Goal: Transaction & Acquisition: Purchase product/service

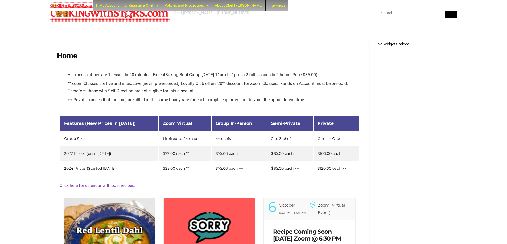
scroll to position [134, 0]
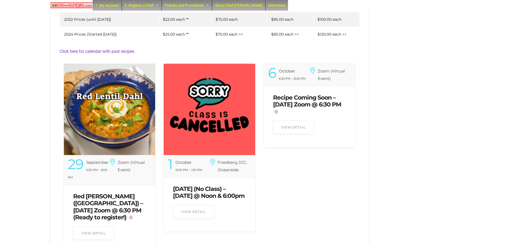
click at [126, 110] on img at bounding box center [109, 109] width 91 height 91
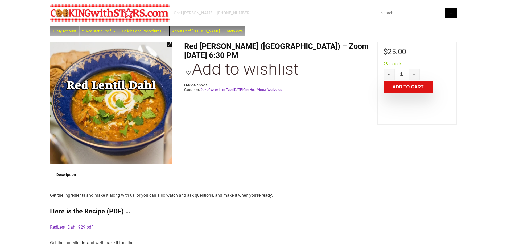
click at [397, 89] on button "Add to cart" at bounding box center [407, 87] width 49 height 13
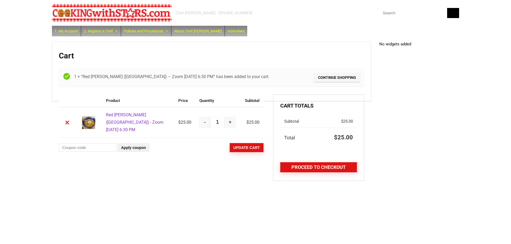
click at [321, 170] on link "Proceed to checkout" at bounding box center [318, 168] width 77 height 10
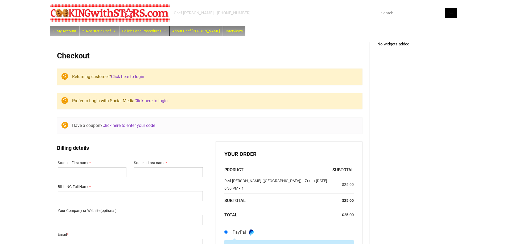
select select "NY"
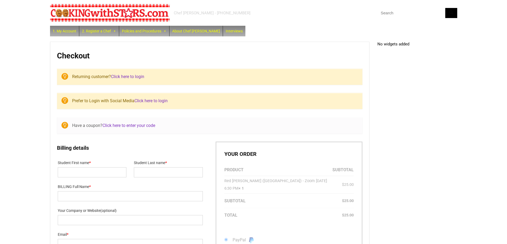
click at [134, 78] on link "Click here to login" at bounding box center [127, 76] width 33 height 5
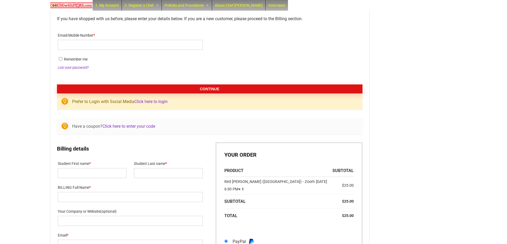
scroll to position [80, 0]
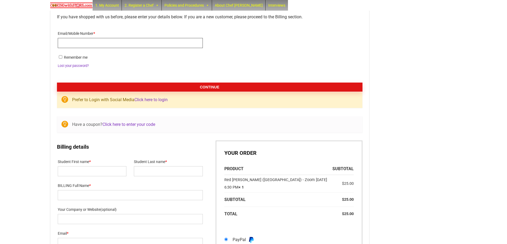
click at [136, 43] on input "Email/Mobile Number *" at bounding box center [130, 43] width 145 height 10
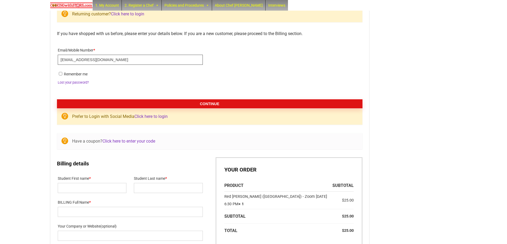
scroll to position [45, 0]
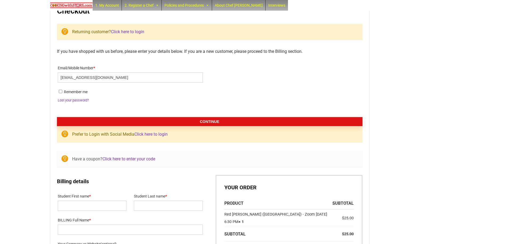
click at [133, 72] on label "Email/Mobile Number *" at bounding box center [130, 68] width 145 height 8
click at [133, 73] on input "kbray35@verizon.net" at bounding box center [130, 78] width 145 height 10
click at [104, 80] on input "kbray35@verizon.net" at bounding box center [130, 78] width 145 height 10
type input "andrewcrisanti1@gmail.com"
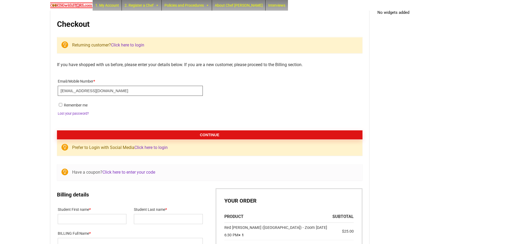
scroll to position [30, 0]
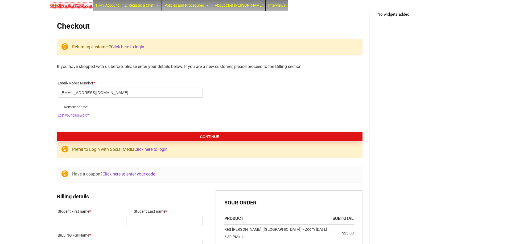
click at [158, 135] on button "Continue" at bounding box center [209, 136] width 305 height 9
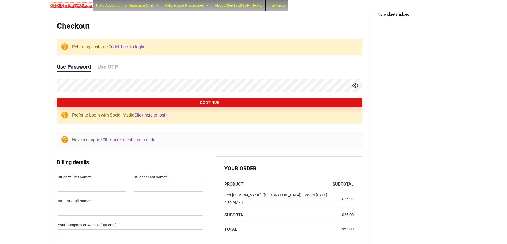
click at [134, 97] on form "If you have shopped with us before, please enter your details below. If you are…" at bounding box center [209, 85] width 305 height 44
click at [134, 101] on button "Continue" at bounding box center [209, 102] width 305 height 9
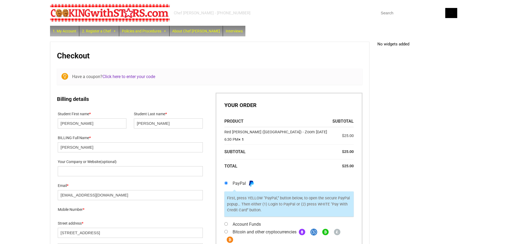
select select "NY"
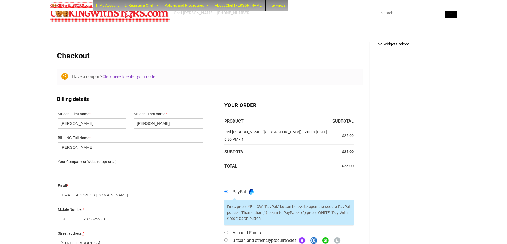
scroll to position [58, 0]
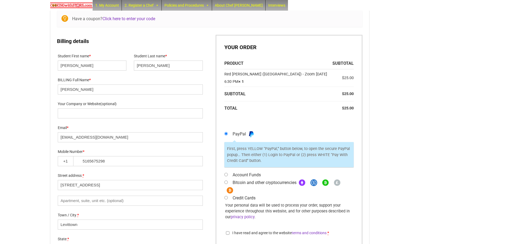
click at [226, 174] on input "Account Funds" at bounding box center [225, 174] width 3 height 3
radio input "true"
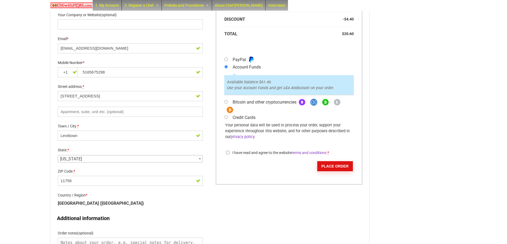
scroll to position [172, 0]
click at [229, 153] on input "I have read and agree to the website terms and conditions *" at bounding box center [227, 151] width 3 height 3
checkbox input "true"
click at [337, 165] on button "Place order" at bounding box center [335, 166] width 36 height 10
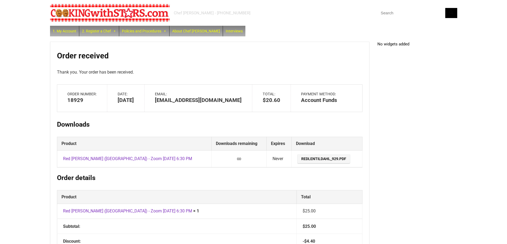
click at [85, 158] on link "Red Lentil Dahl (India) - Zoom Monday Sept 29, 2025 @ 6:30 PM" at bounding box center [127, 158] width 129 height 5
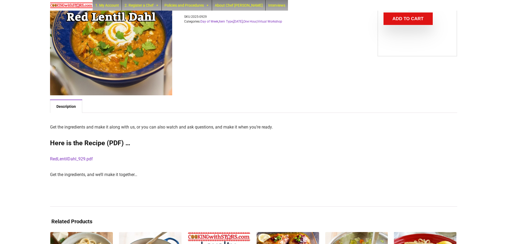
scroll to position [122, 0]
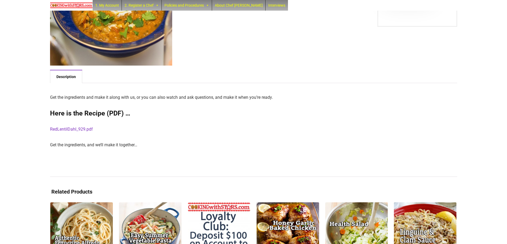
click at [75, 129] on link "RedLentilDahl_929.pdf" at bounding box center [71, 129] width 43 height 5
